Goal: Task Accomplishment & Management: Manage account settings

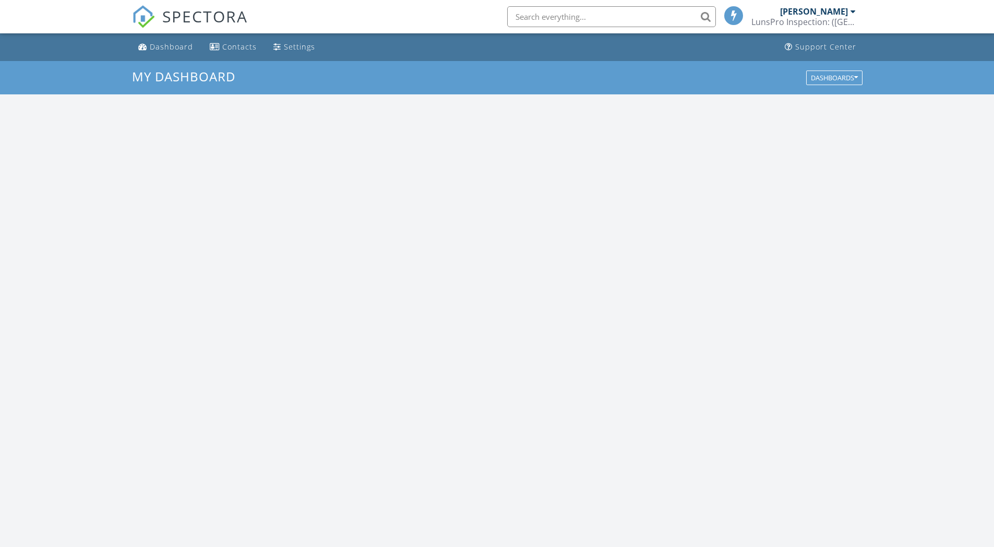
scroll to position [966, 1010]
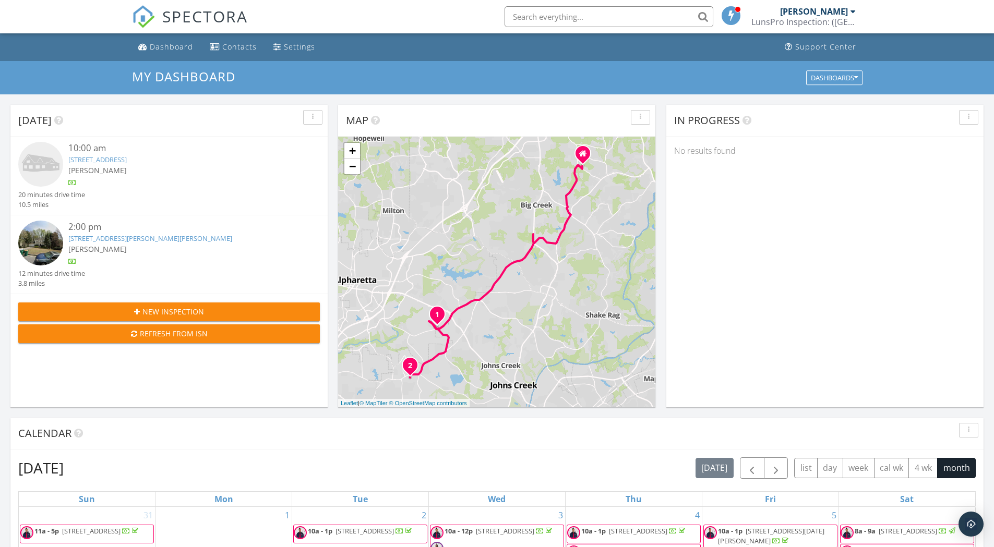
click at [127, 156] on link "4510 Hawthorn Cir Lot 41, Alpharetta, GA 30022" at bounding box center [97, 159] width 58 height 9
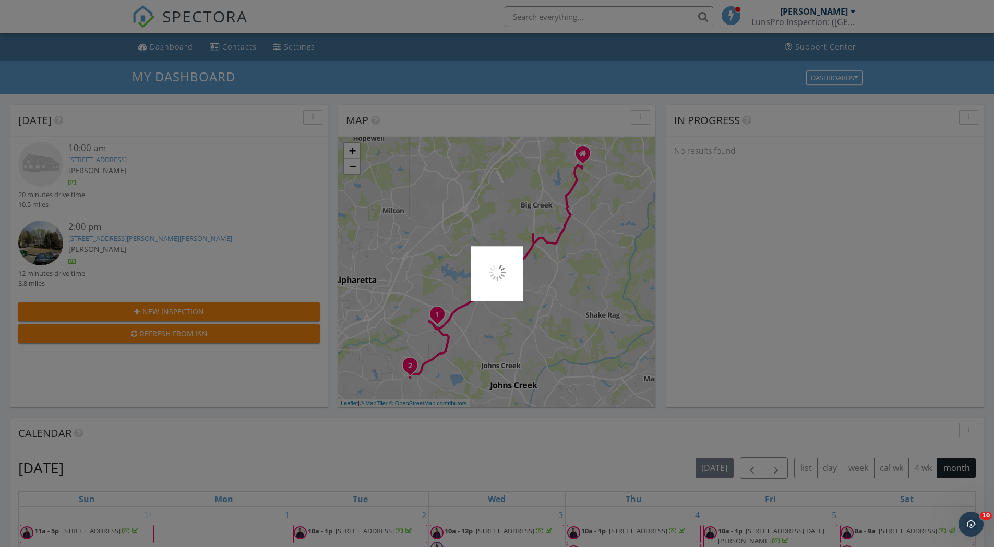
scroll to position [0, 0]
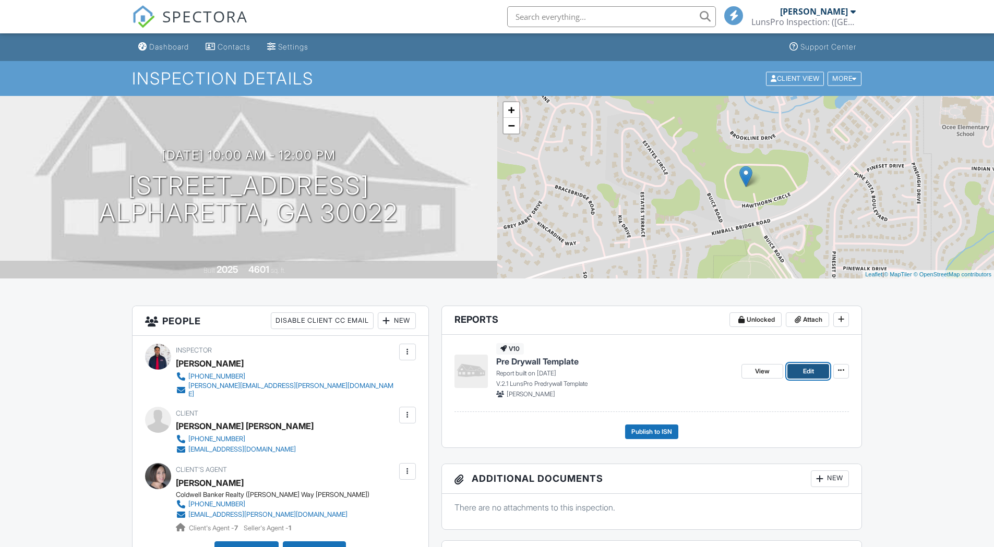
click at [808, 373] on span "Edit" at bounding box center [808, 371] width 11 height 10
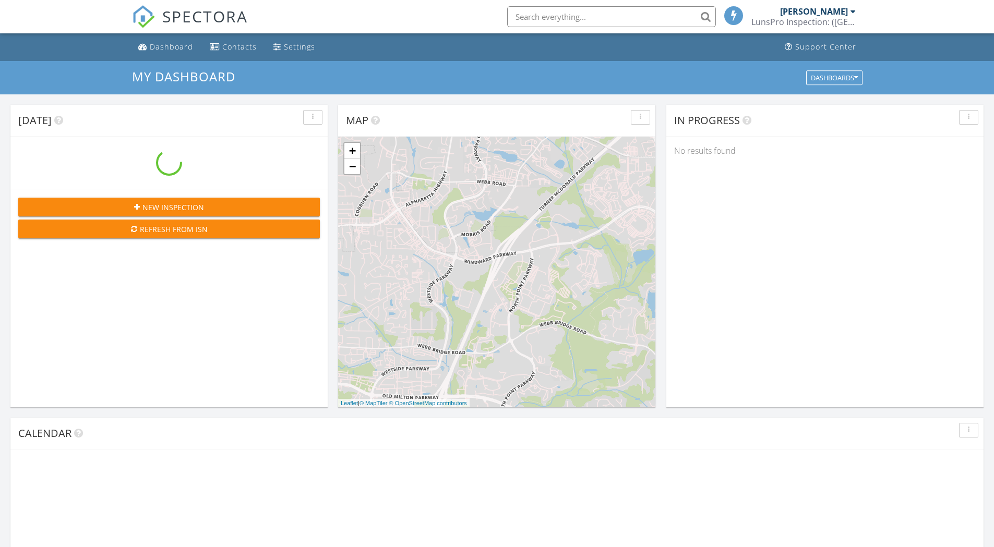
scroll to position [966, 1010]
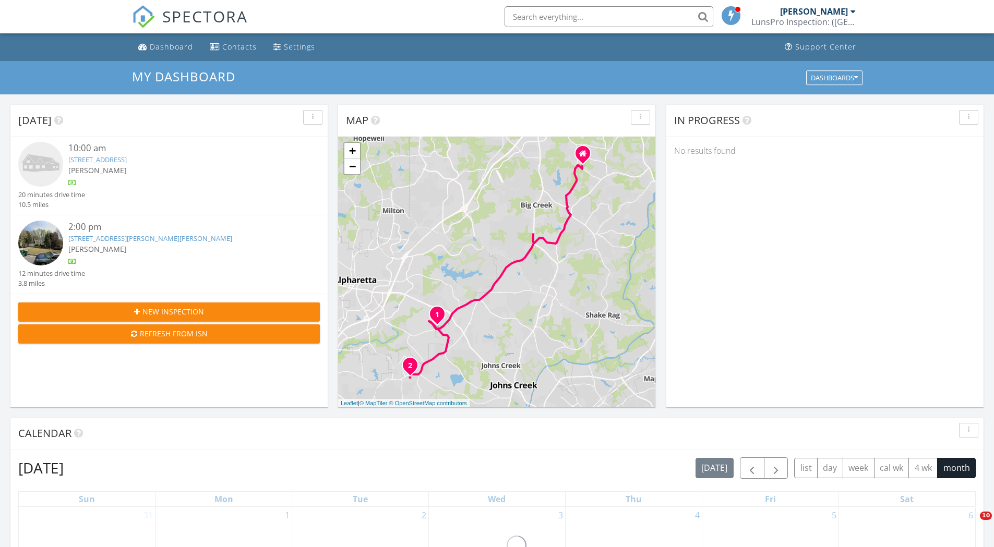
click at [153, 242] on link "180 Preston Oaks Dr, Alpharetta, GA 30022" at bounding box center [150, 238] width 164 height 9
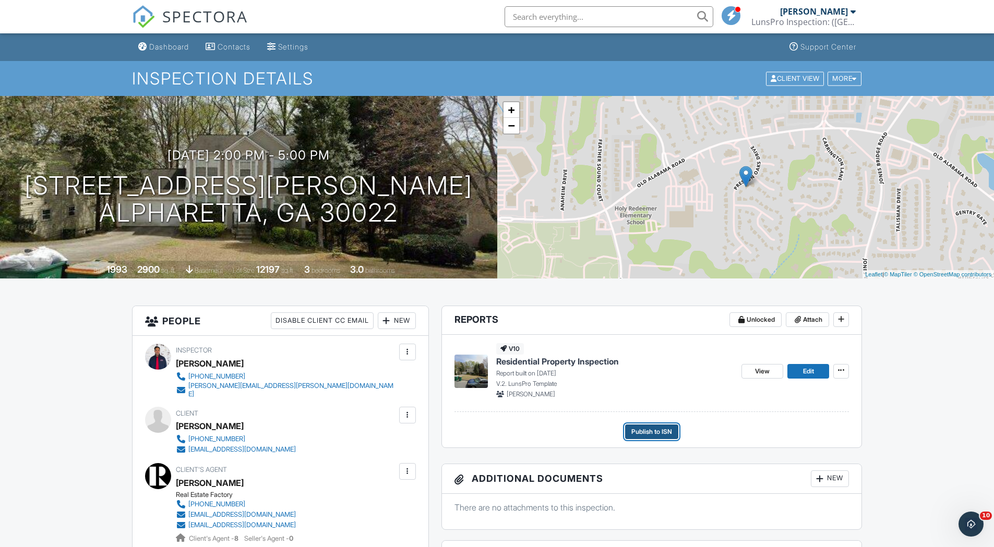
click at [646, 431] on span "Publish to ISN" at bounding box center [651, 432] width 41 height 10
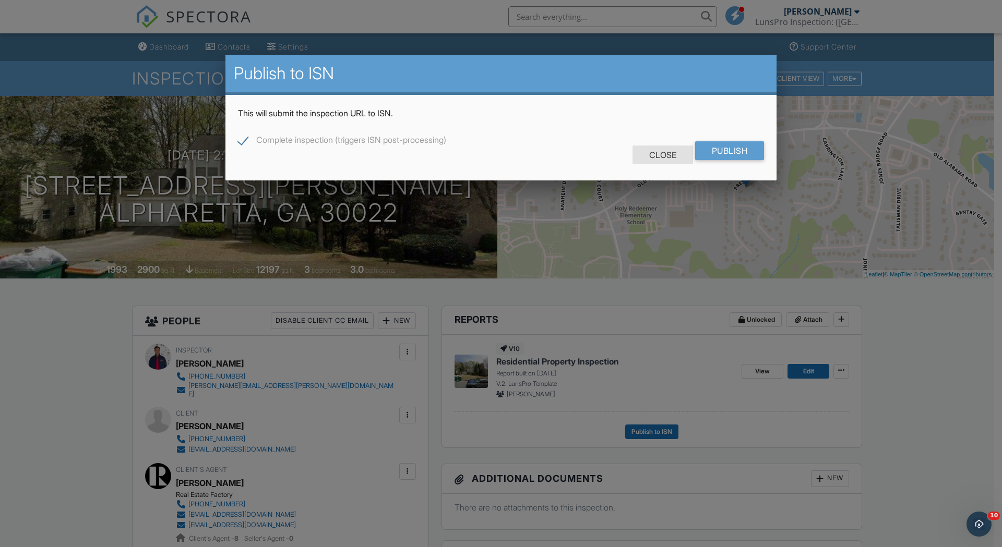
click at [659, 154] on div "Close" at bounding box center [662, 155] width 61 height 19
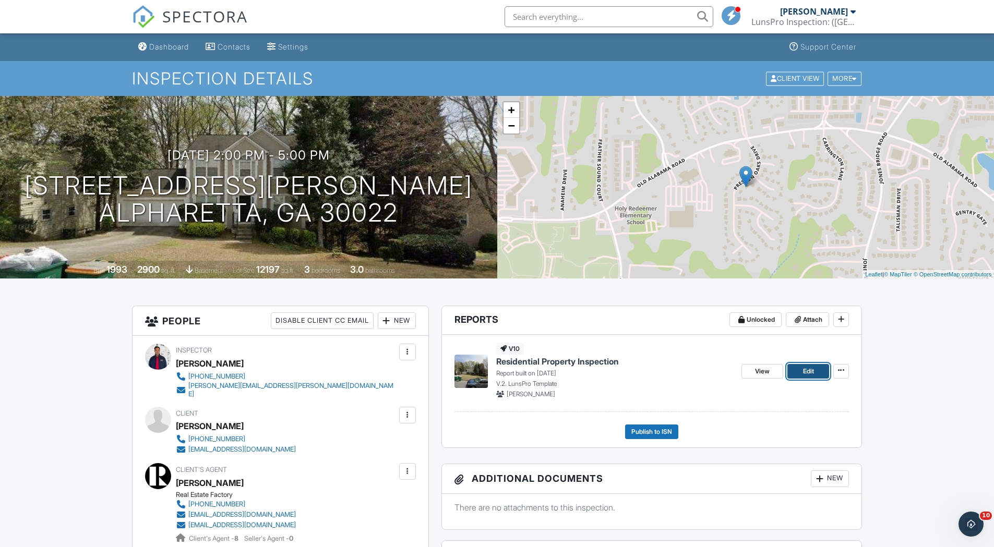
click at [814, 370] on span "Edit" at bounding box center [808, 371] width 11 height 10
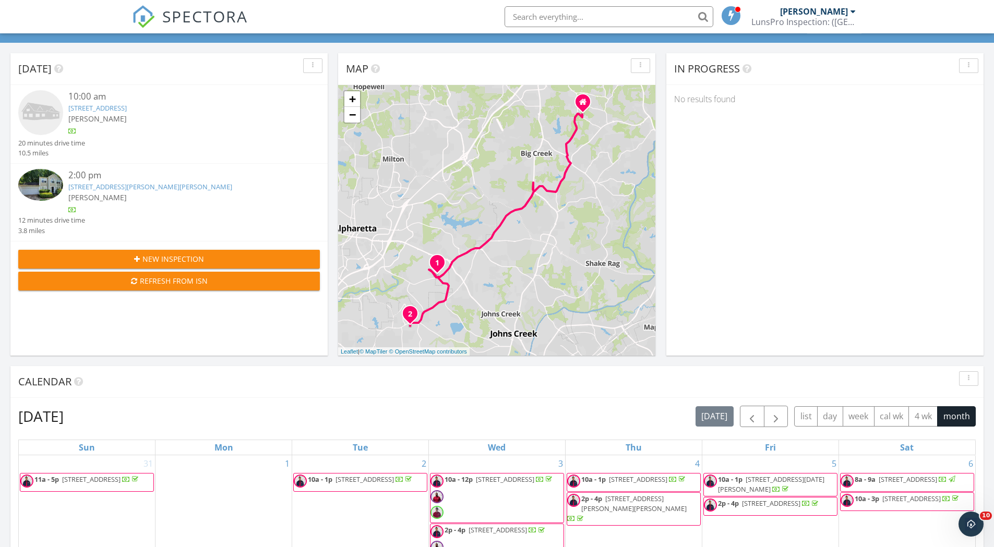
scroll to position [52, 0]
